Goal: Navigation & Orientation: Find specific page/section

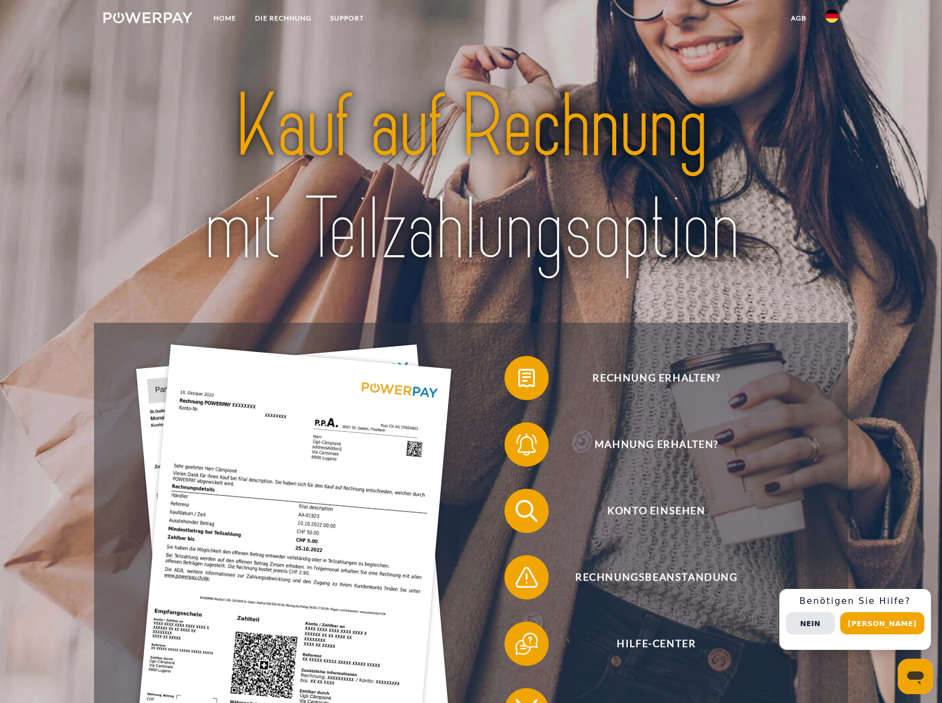
drag, startPoint x: 882, startPoint y: 502, endPoint x: 884, endPoint y: 512, distance: 9.6
click at [883, 506] on header "Home DIE RECHNUNG SUPPORT" at bounding box center [471, 427] width 942 height 855
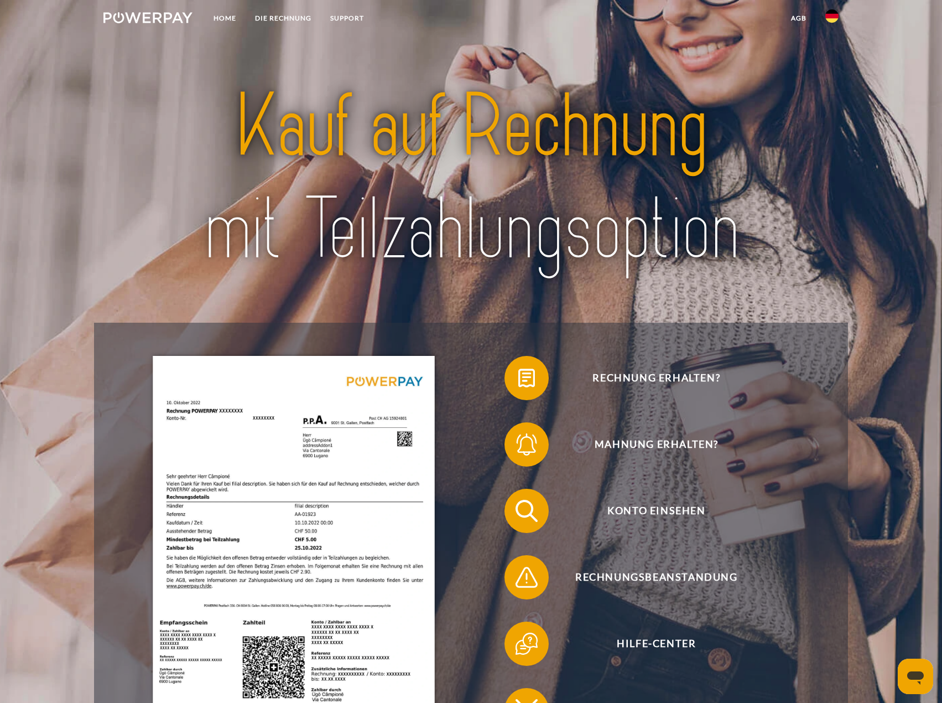
click at [905, 678] on div "Messaging-Fenster öffnen" at bounding box center [915, 676] width 33 height 33
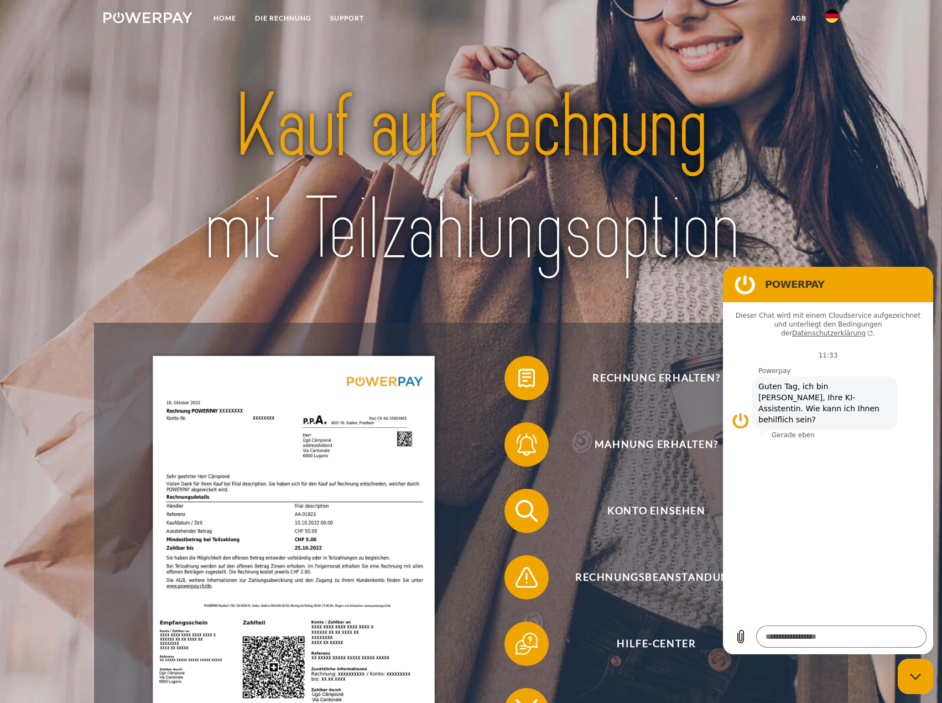
click at [839, 180] on div at bounding box center [471, 178] width 754 height 287
click at [747, 278] on figure at bounding box center [745, 284] width 22 height 22
click at [920, 675] on icon "Messaging-Fenster schließen" at bounding box center [916, 676] width 12 height 7
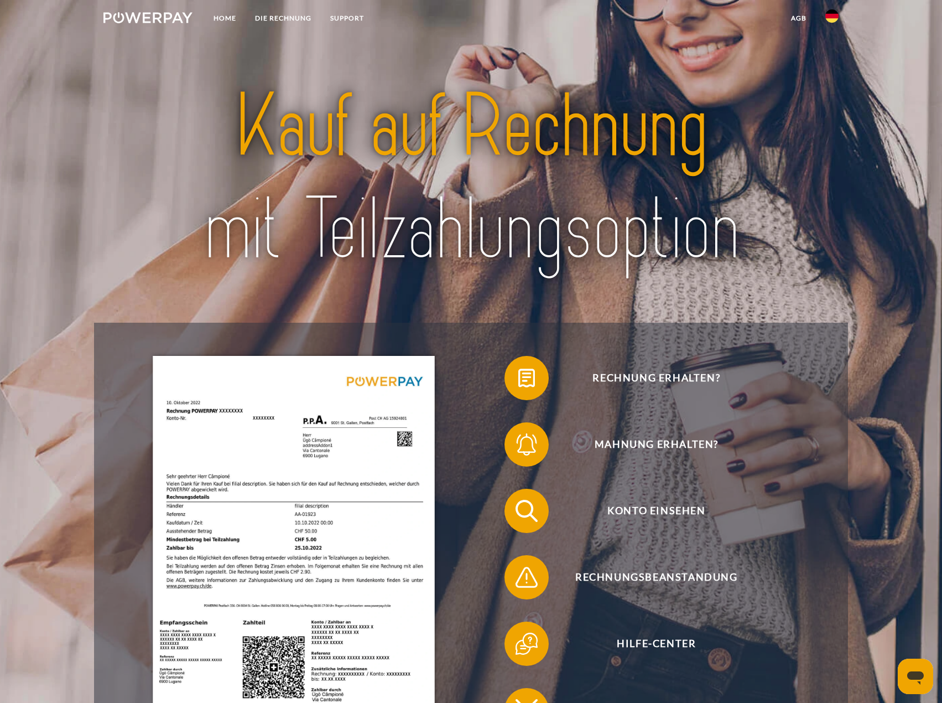
click at [919, 677] on icon "Messaging-Fenster öffnen" at bounding box center [915, 677] width 17 height 13
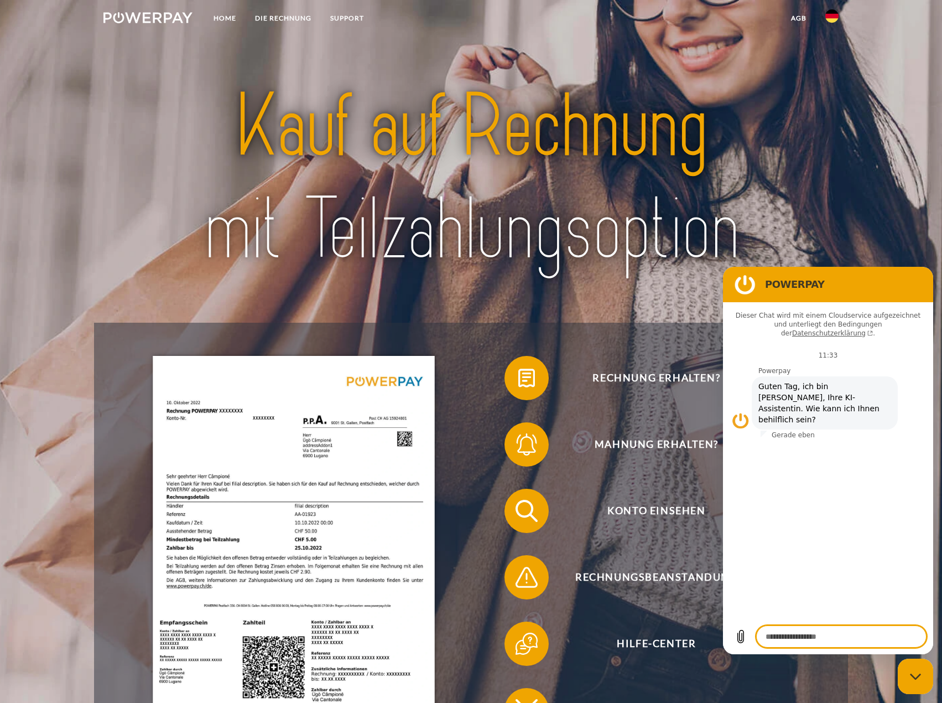
click at [919, 686] on div "Messaging-Fenster schließen" at bounding box center [915, 676] width 33 height 33
type textarea "*"
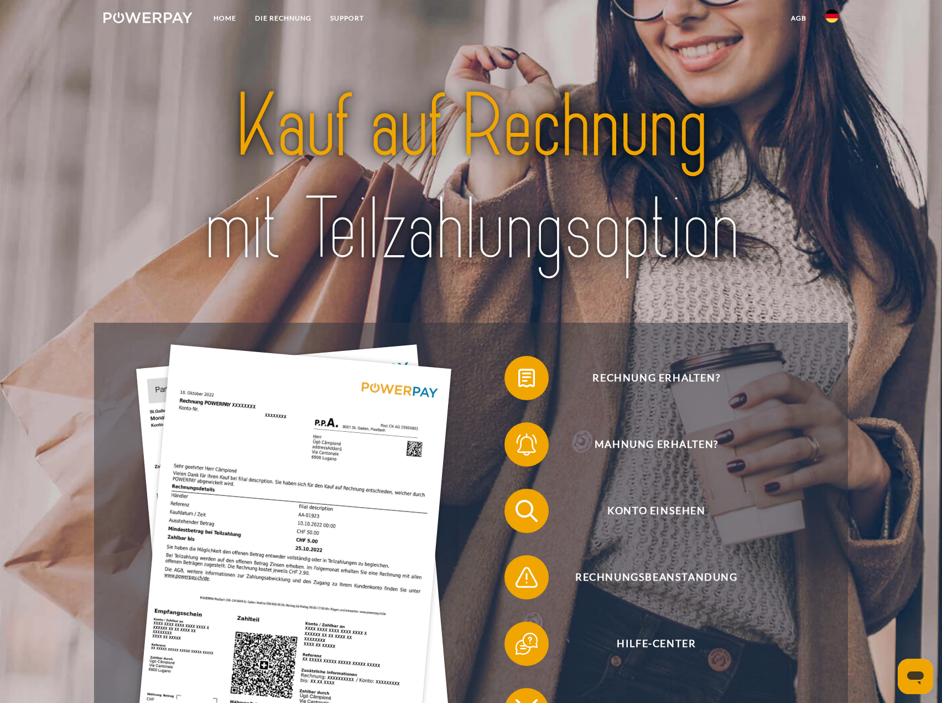
click at [918, 672] on icon "Messaging-Fenster öffnen" at bounding box center [915, 677] width 17 height 13
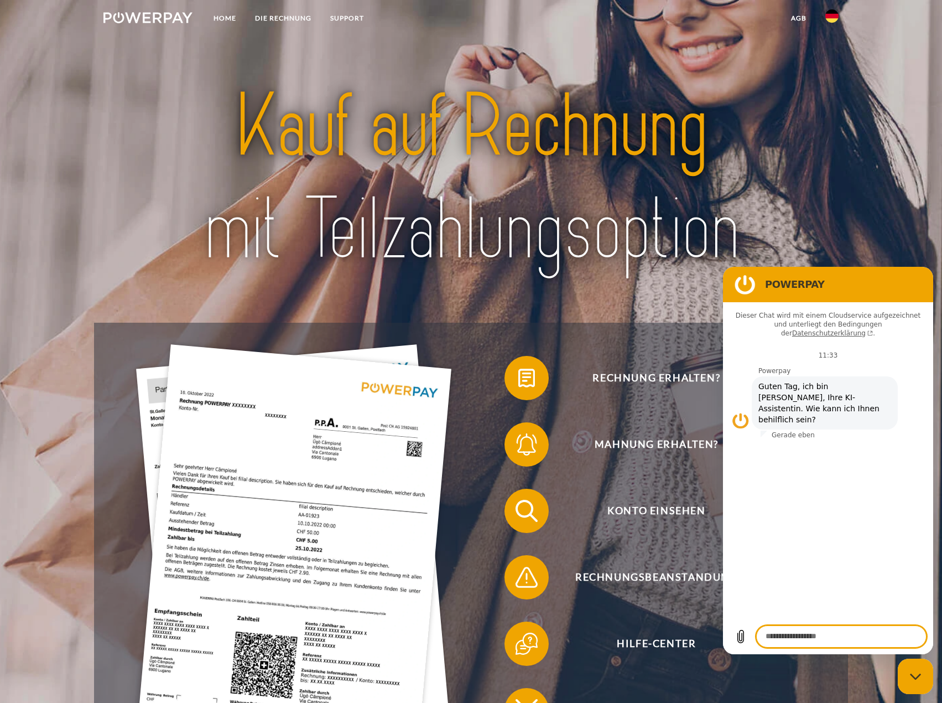
click at [917, 673] on icon "Messaging-Fenster schließen" at bounding box center [916, 676] width 12 height 7
